Goal: Transaction & Acquisition: Purchase product/service

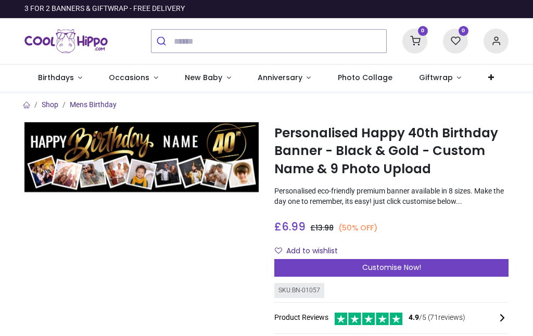
click at [173, 36] on button "submit" at bounding box center [163, 41] width 22 height 23
click at [169, 41] on button "submit" at bounding box center [163, 41] width 22 height 23
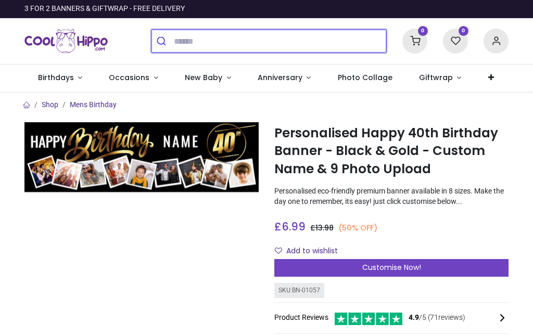
click at [184, 36] on input "search" at bounding box center [280, 41] width 213 height 23
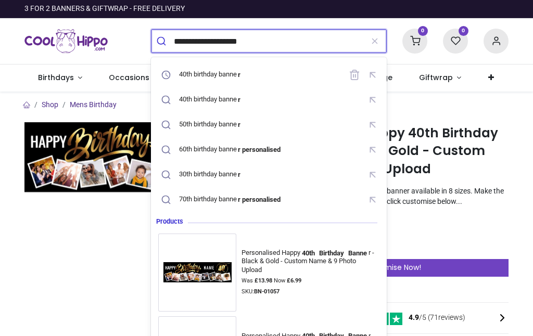
type input "**********"
click at [163, 41] on button "submit" at bounding box center [163, 41] width 22 height 23
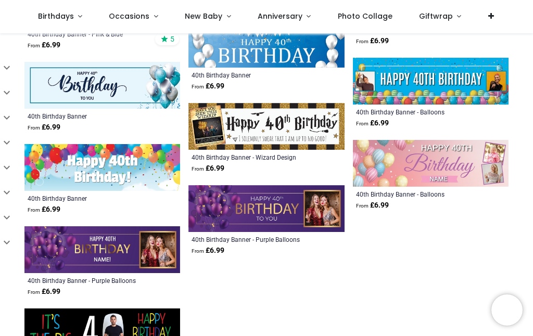
scroll to position [679, 0]
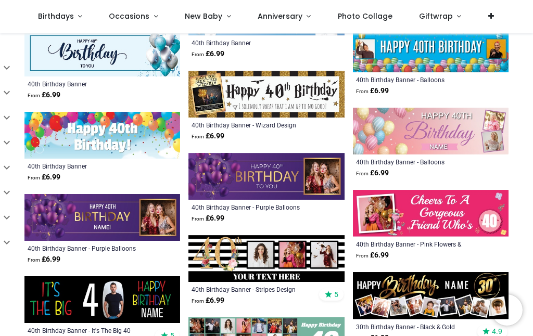
scroll to position [701, 0]
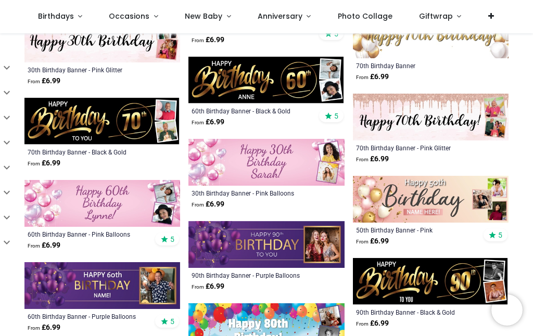
scroll to position [1883, 0]
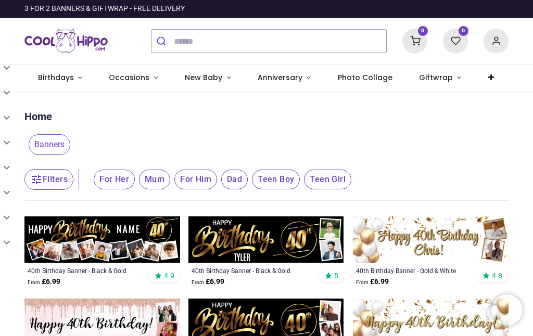
click at [40, 177] on icon "button" at bounding box center [36, 179] width 13 height 13
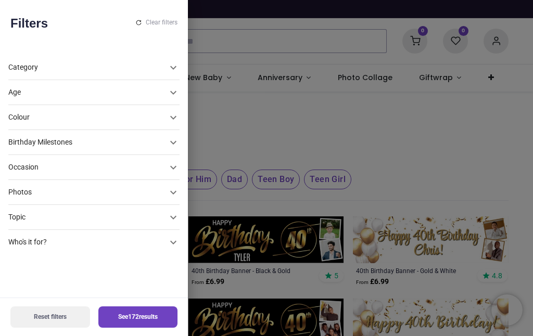
click at [3, 190] on div "Category Banners 172 Age Adult (25-64 years old) 103 Senior (over 65) 67 Young …" at bounding box center [94, 173] width 188 height 252
click at [11, 193] on div "Photos" at bounding box center [87, 193] width 159 height 10
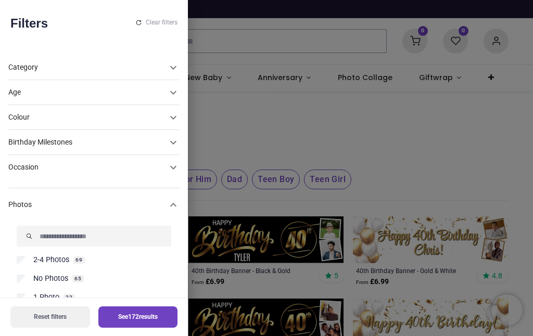
scroll to position [96, 0]
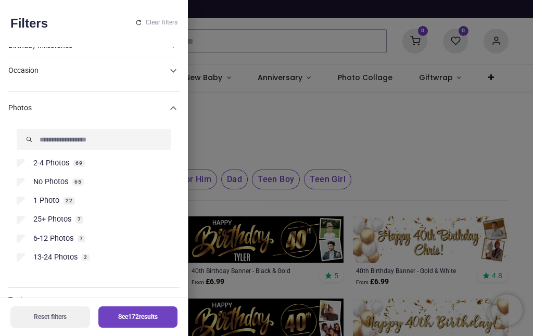
click at [14, 125] on div "2-4 Photos 69 No Photos 65 1 Photo 22 25+ Photos 7 6-12 Photos 7 13-24 Photos 2" at bounding box center [93, 202] width 171 height 155
click at [7, 125] on div "Category Banners 172 Age Adult (25-64 years old) 103 Senior (over 65) 67 Young …" at bounding box center [94, 172] width 188 height 252
click at [9, 128] on div "2-4 Photos 69 No Photos 65 1 Photo 22 25+ Photos 7 6-12 Photos 7 13-24 Photos 2" at bounding box center [93, 202] width 171 height 155
click at [16, 130] on div "2-4 Photos 69 No Photos 65 1 Photo 22 25+ Photos 7 6-12 Photos 7 13-24 Photos 2" at bounding box center [93, 202] width 171 height 155
click at [14, 125] on div "2-4 Photos 69 No Photos 65 1 Photo 22 25+ Photos 7 6-12 Photos 7 13-24 Photos 2" at bounding box center [93, 202] width 171 height 155
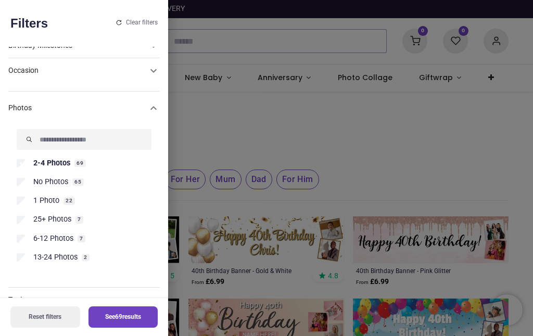
click at [118, 320] on button "See 69 results" at bounding box center [124, 317] width 70 height 21
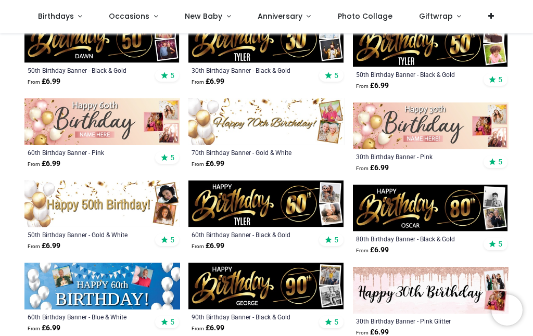
scroll to position [562, 0]
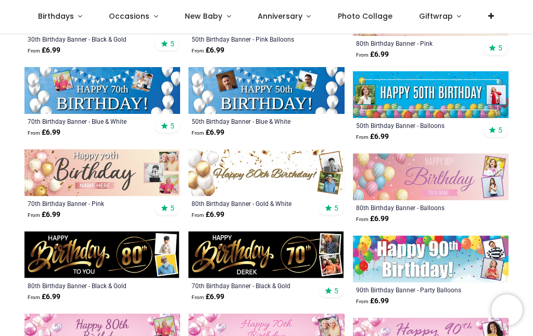
scroll to position [1250, 0]
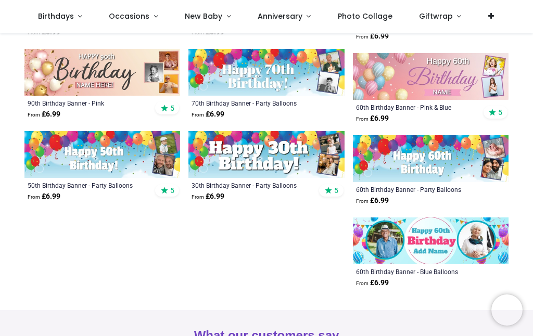
scroll to position [1822, 0]
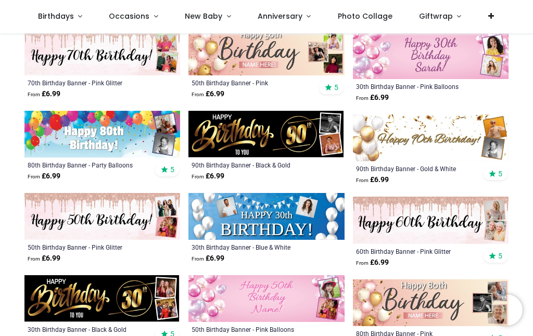
scroll to position [953, 0]
